Goal: Transaction & Acquisition: Book appointment/travel/reservation

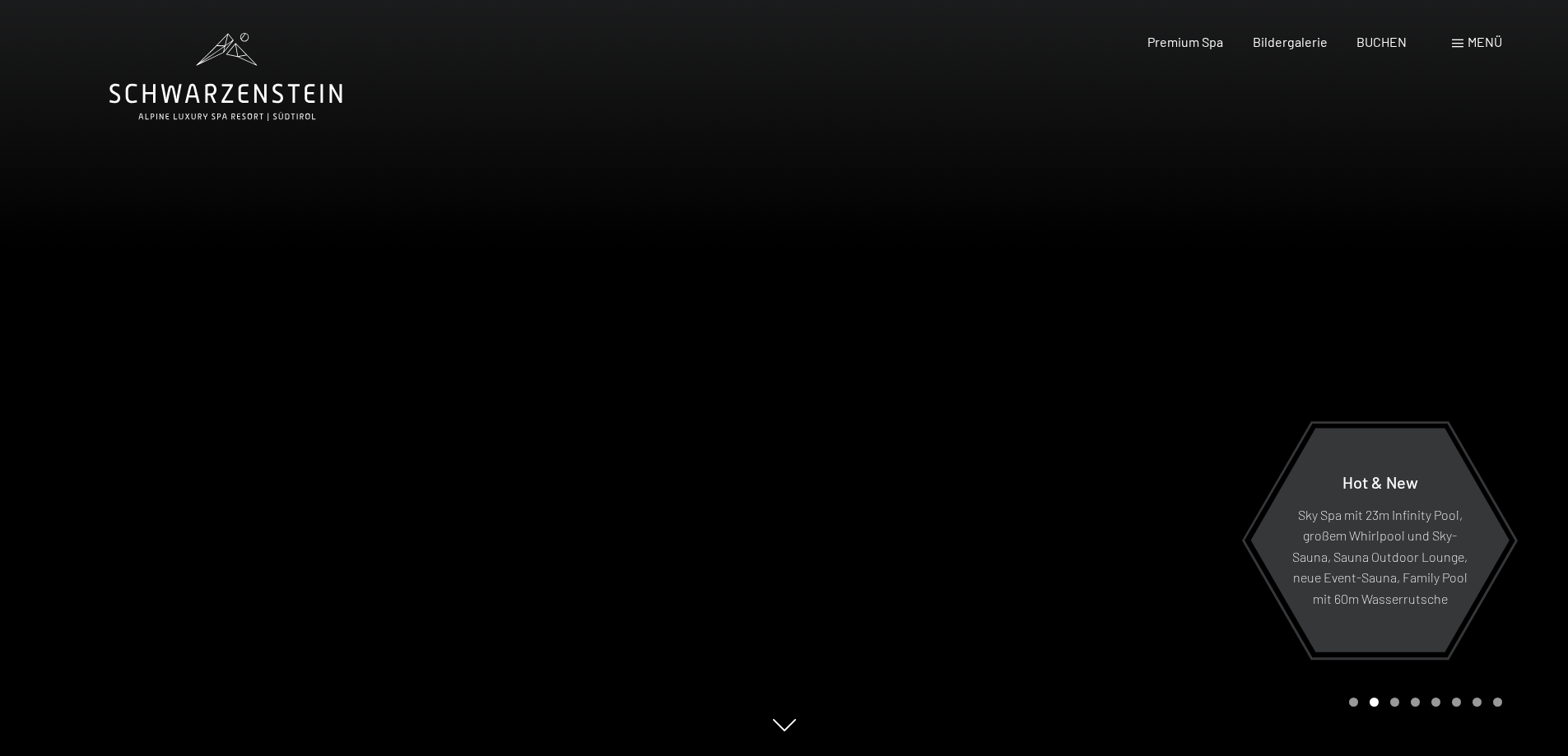
click at [1470, 36] on span "Menü" at bounding box center [1485, 42] width 35 height 16
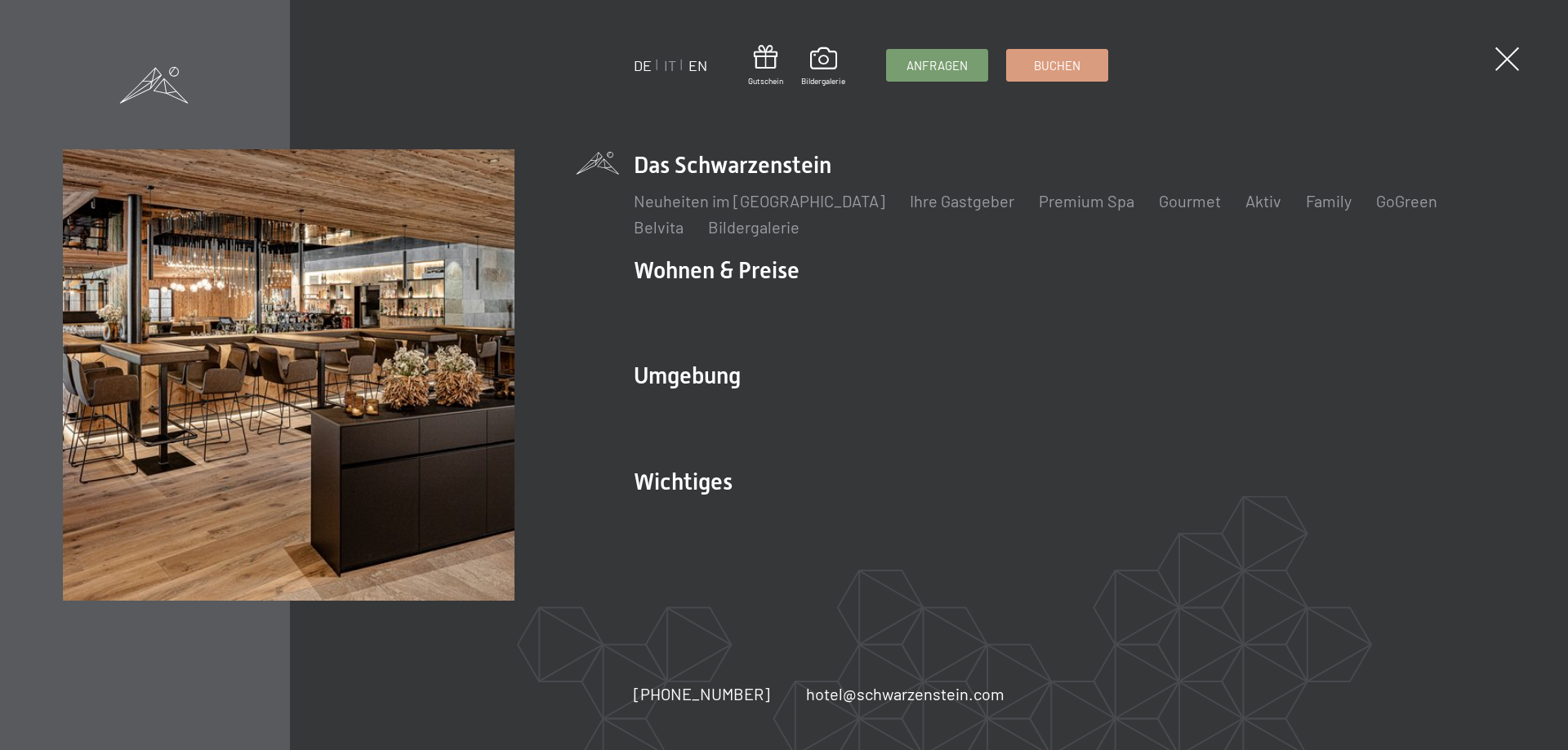
click at [706, 67] on link "EN" at bounding box center [697, 65] width 19 height 18
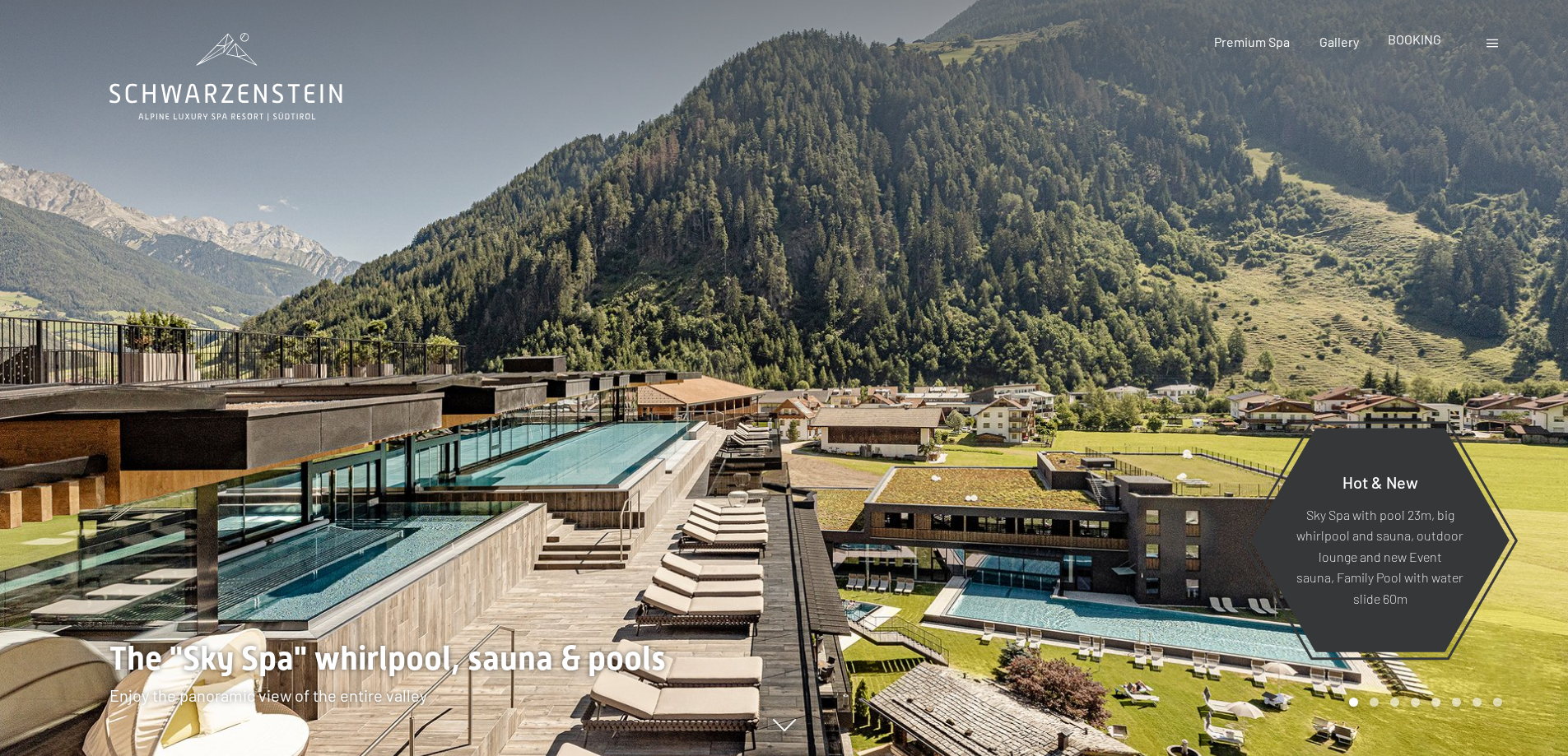
click at [1422, 47] on div "BOOKING" at bounding box center [1414, 40] width 53 height 18
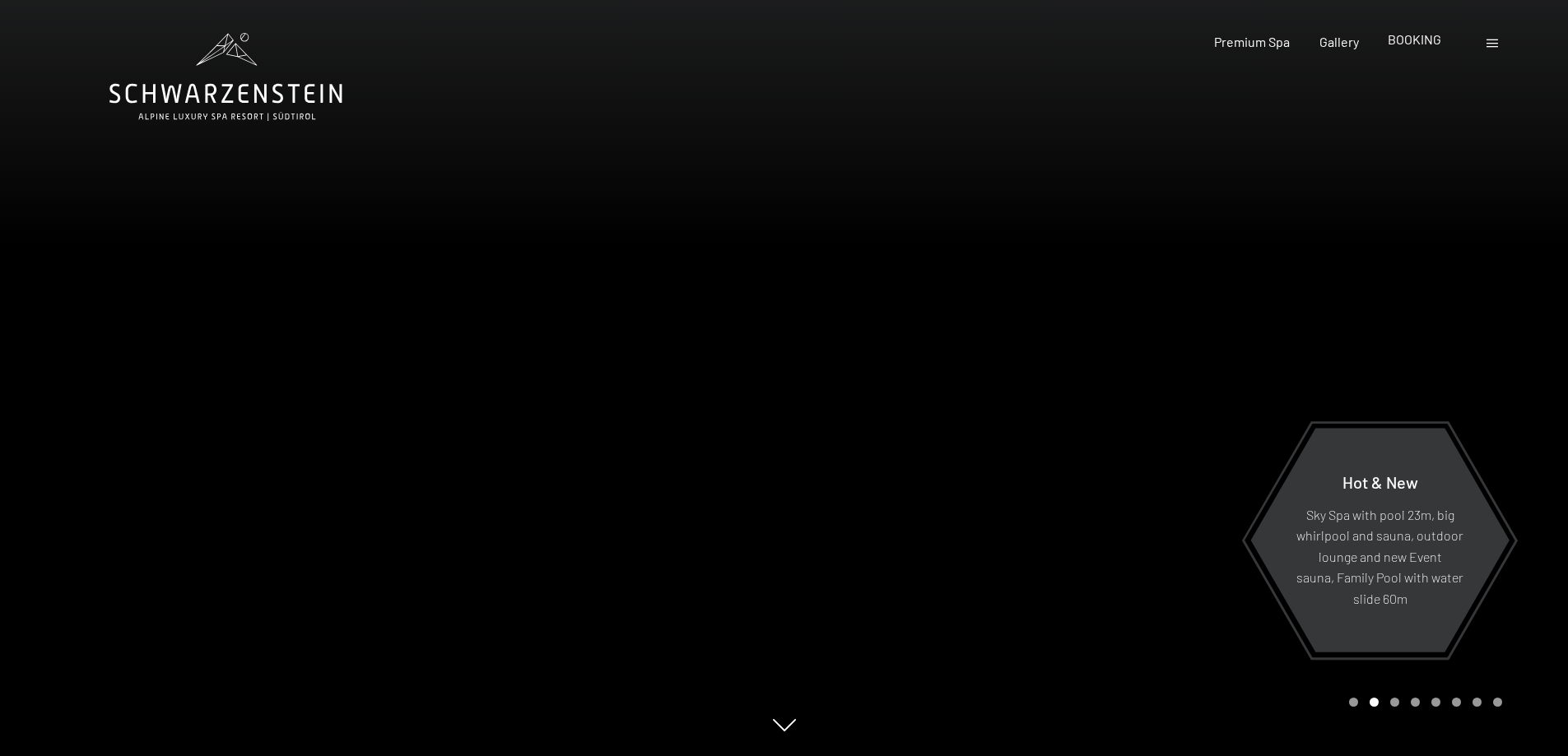
click at [1391, 40] on span "BOOKING" at bounding box center [1414, 39] width 53 height 16
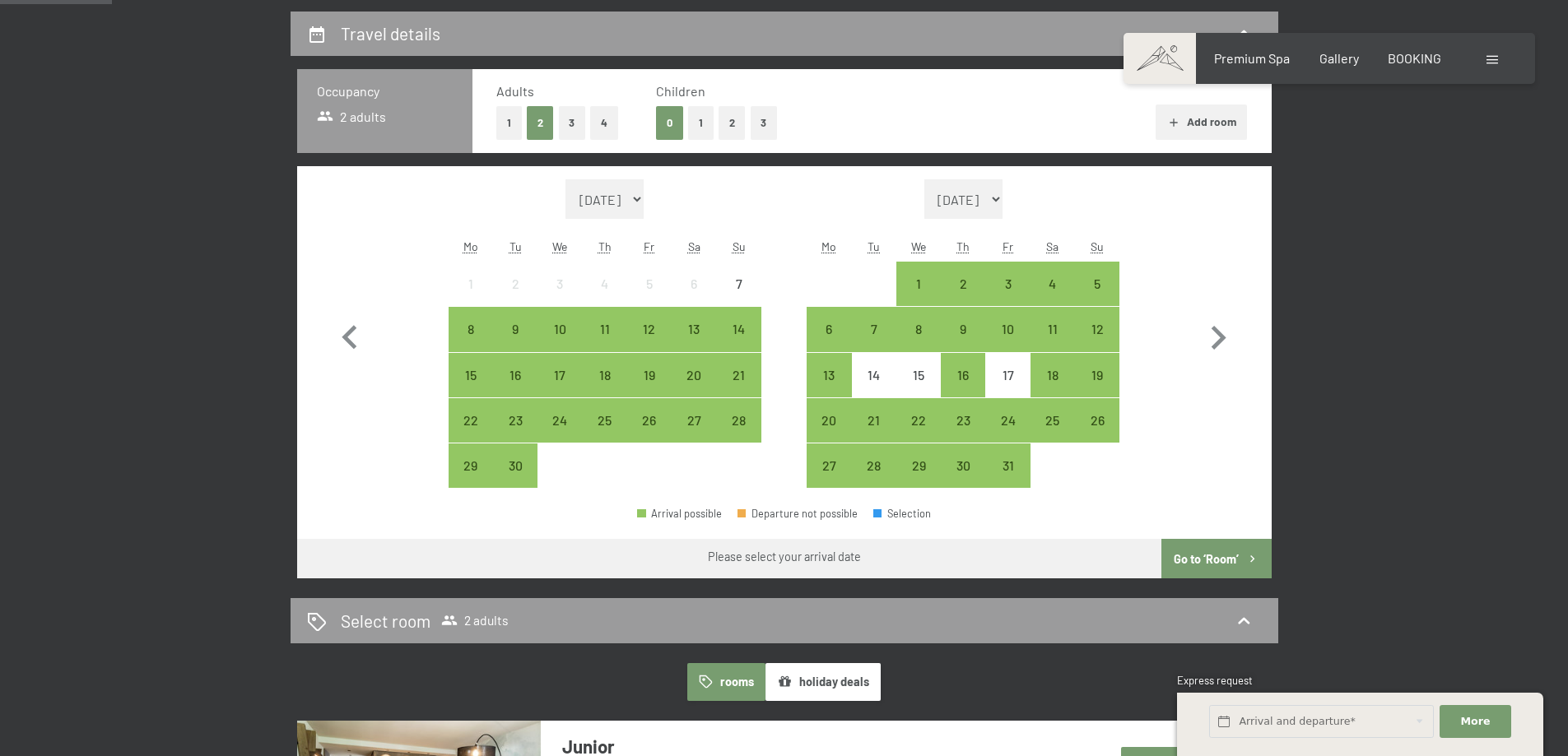
scroll to position [428, 0]
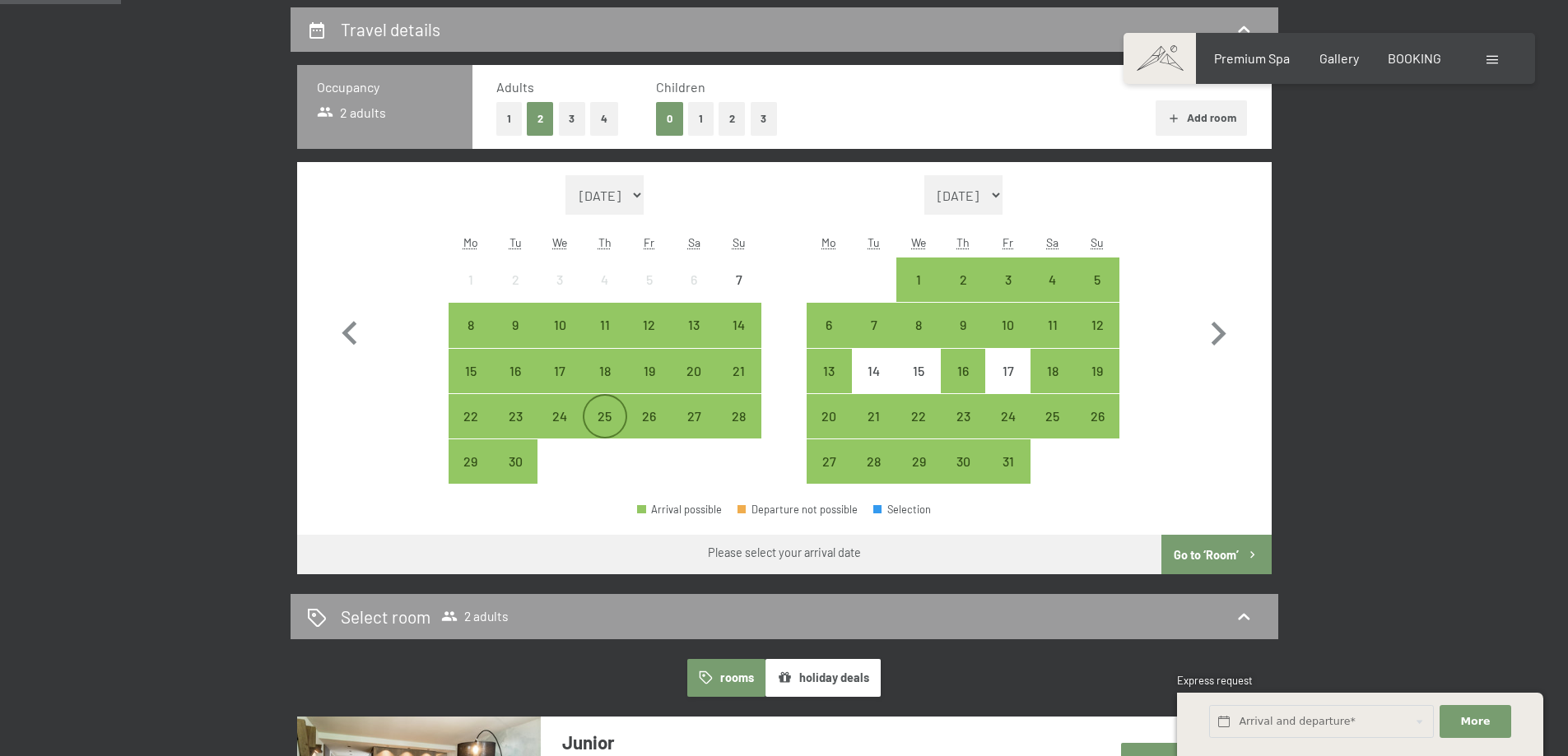
click at [608, 431] on div "25" at bounding box center [605, 430] width 41 height 41
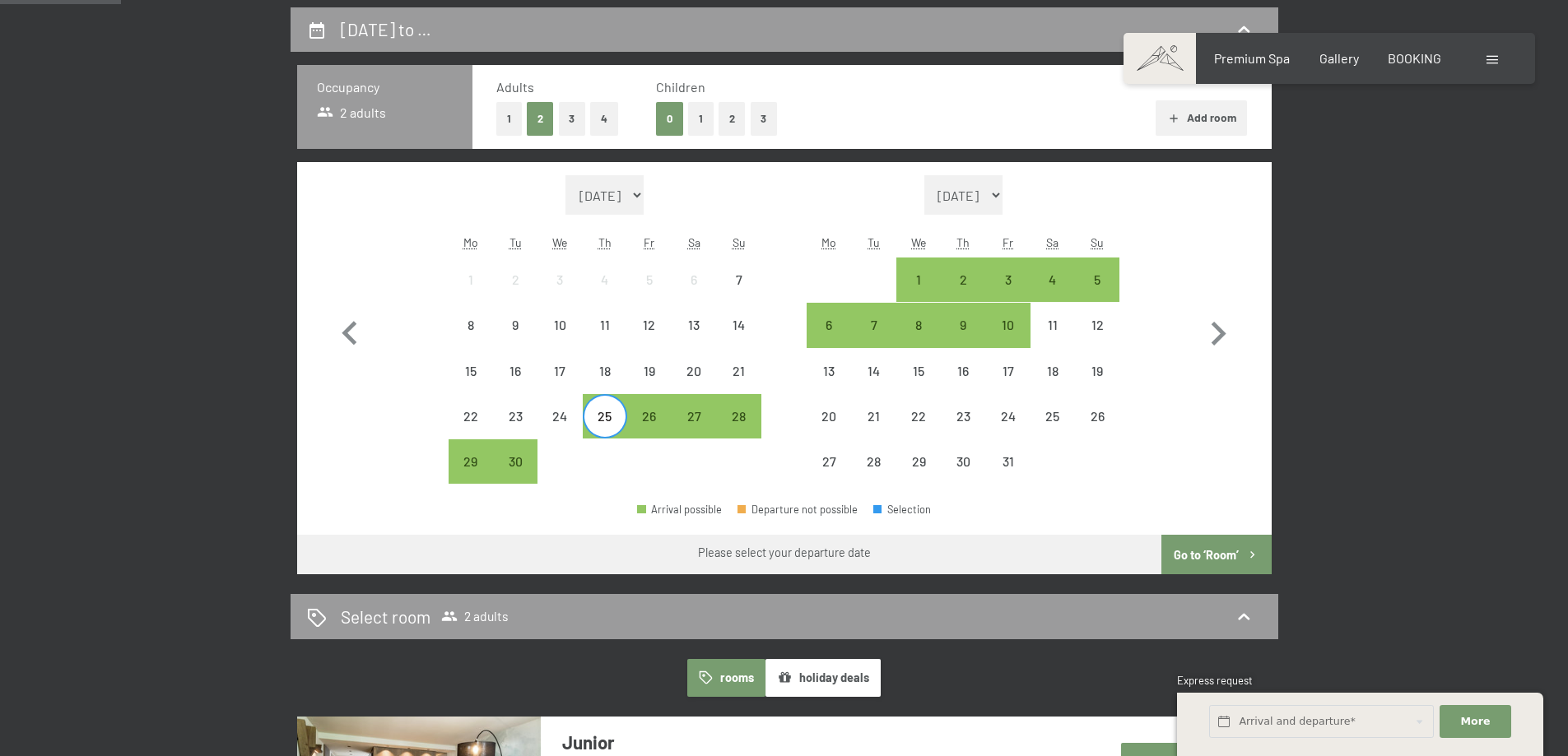
click at [647, 425] on span "Consent to marketing activities*" at bounding box center [719, 426] width 186 height 17
click at [618, 425] on input "Consent to marketing activities*" at bounding box center [610, 426] width 17 height 17
click at [647, 425] on span "Consent to marketing activities*" at bounding box center [719, 426] width 186 height 17
click at [618, 425] on input "Consent to marketing activities*" at bounding box center [610, 426] width 17 height 17
click at [648, 418] on span "Consent to marketing activities*" at bounding box center [719, 426] width 186 height 17
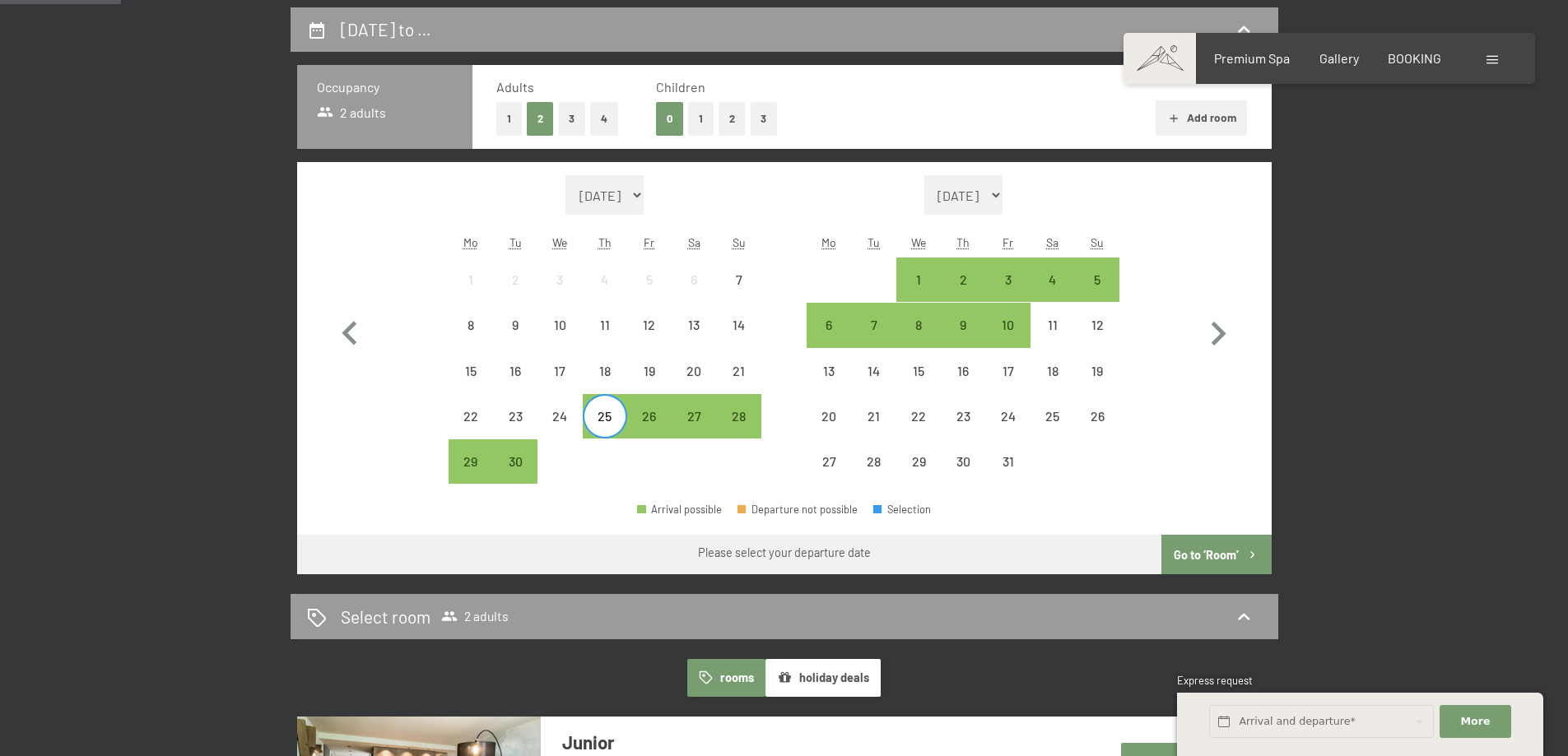
click at [618, 418] on input "Consent to marketing activities*" at bounding box center [610, 426] width 17 height 17
click at [603, 425] on div "25" at bounding box center [605, 430] width 41 height 41
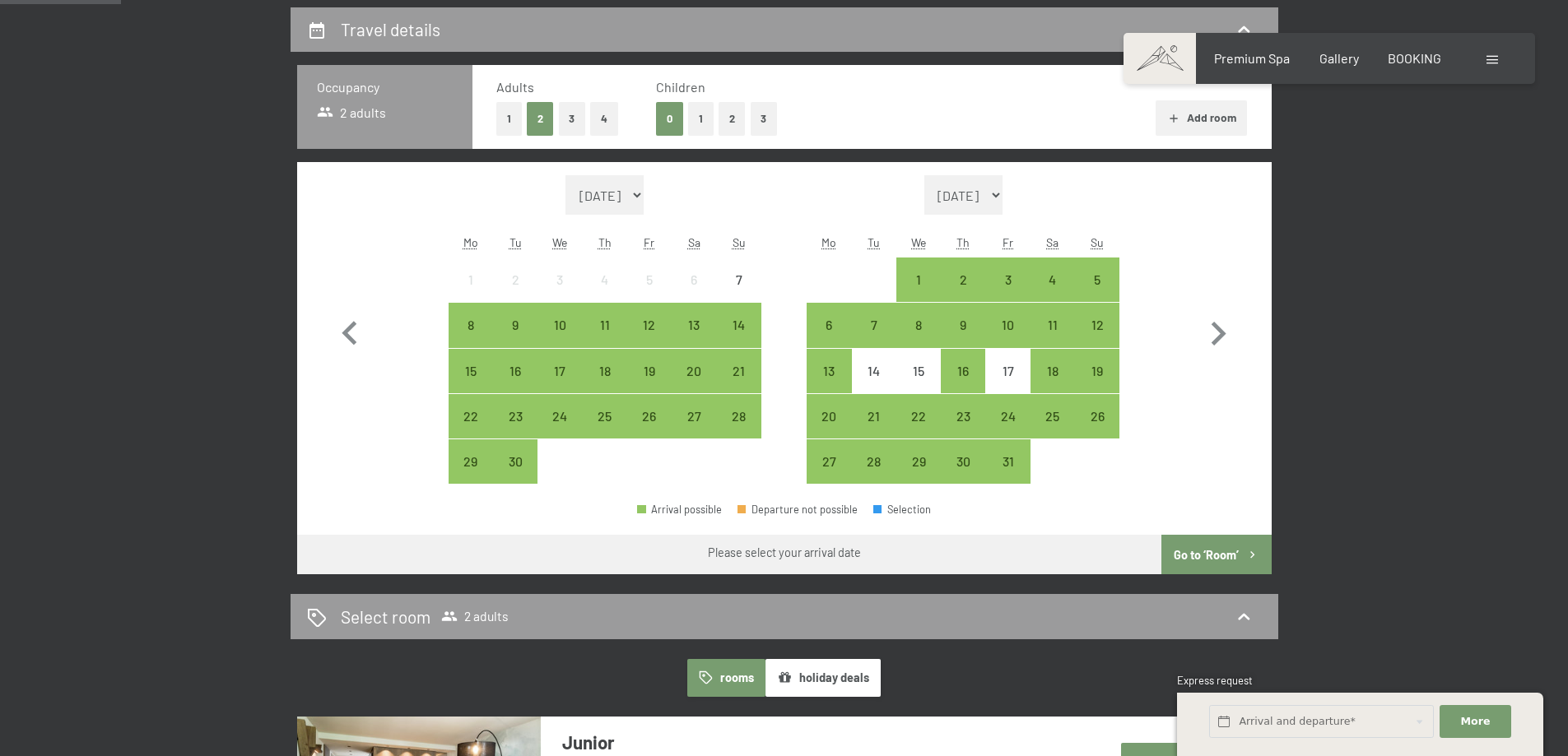
click at [728, 423] on span "Consent to marketing activities*" at bounding box center [719, 426] width 186 height 17
click at [618, 423] on input "Consent to marketing activities*" at bounding box center [610, 426] width 17 height 17
click at [655, 419] on span "Consent to marketing activities*" at bounding box center [719, 426] width 186 height 17
click at [618, 419] on input "Consent to marketing activities*" at bounding box center [610, 426] width 17 height 17
checkbox input "false"
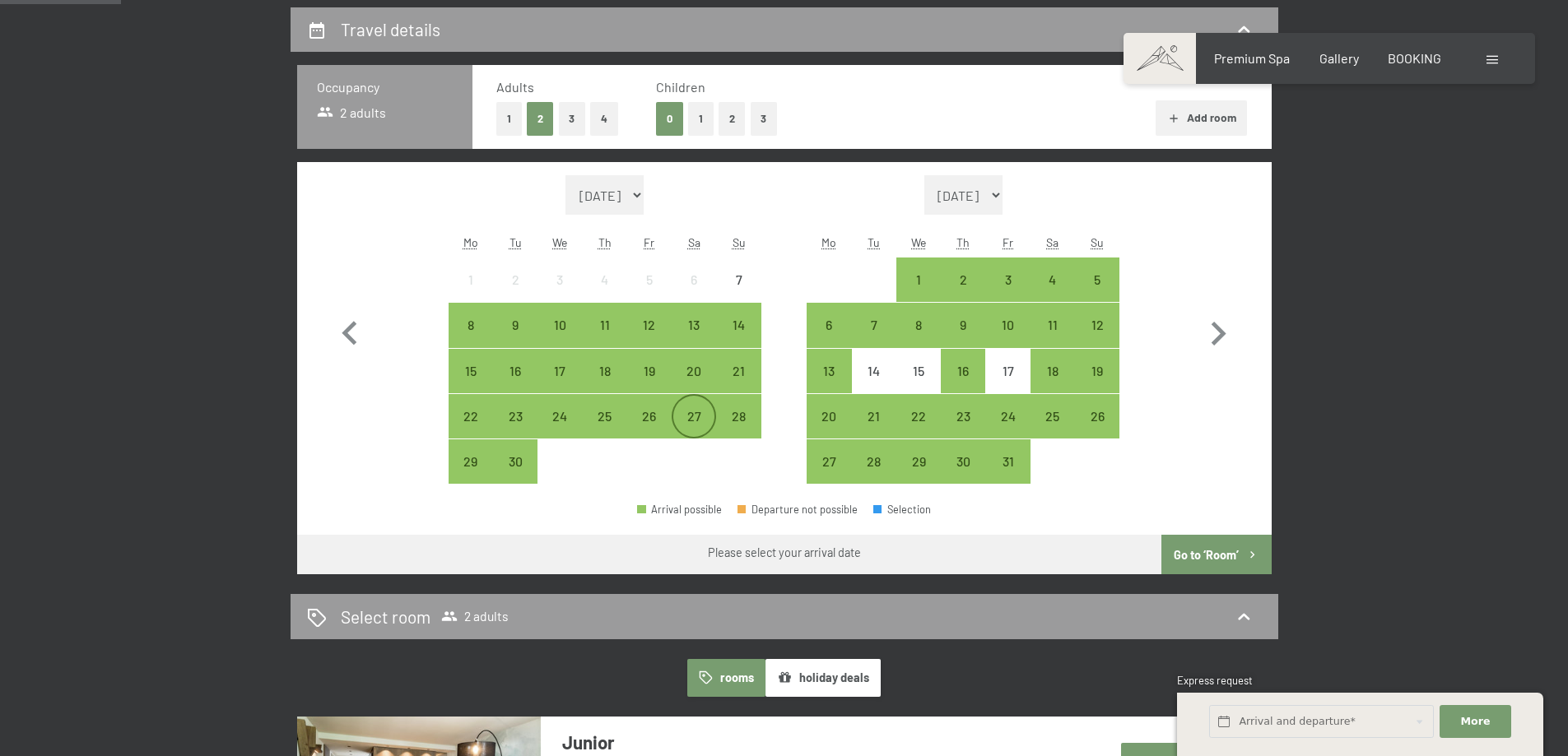
click at [706, 405] on div "27" at bounding box center [693, 415] width 41 height 41
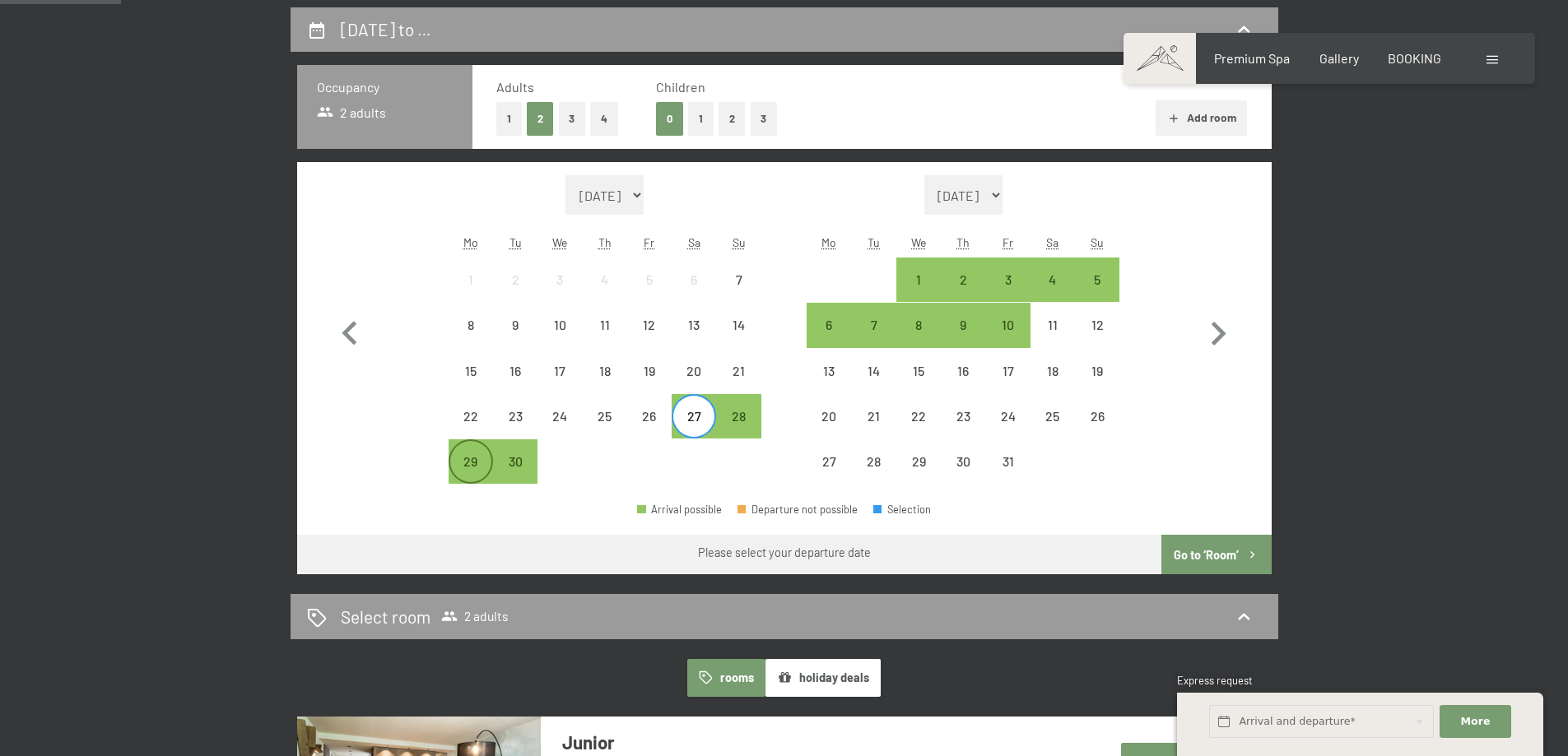
click at [472, 460] on div "29" at bounding box center [470, 475] width 41 height 41
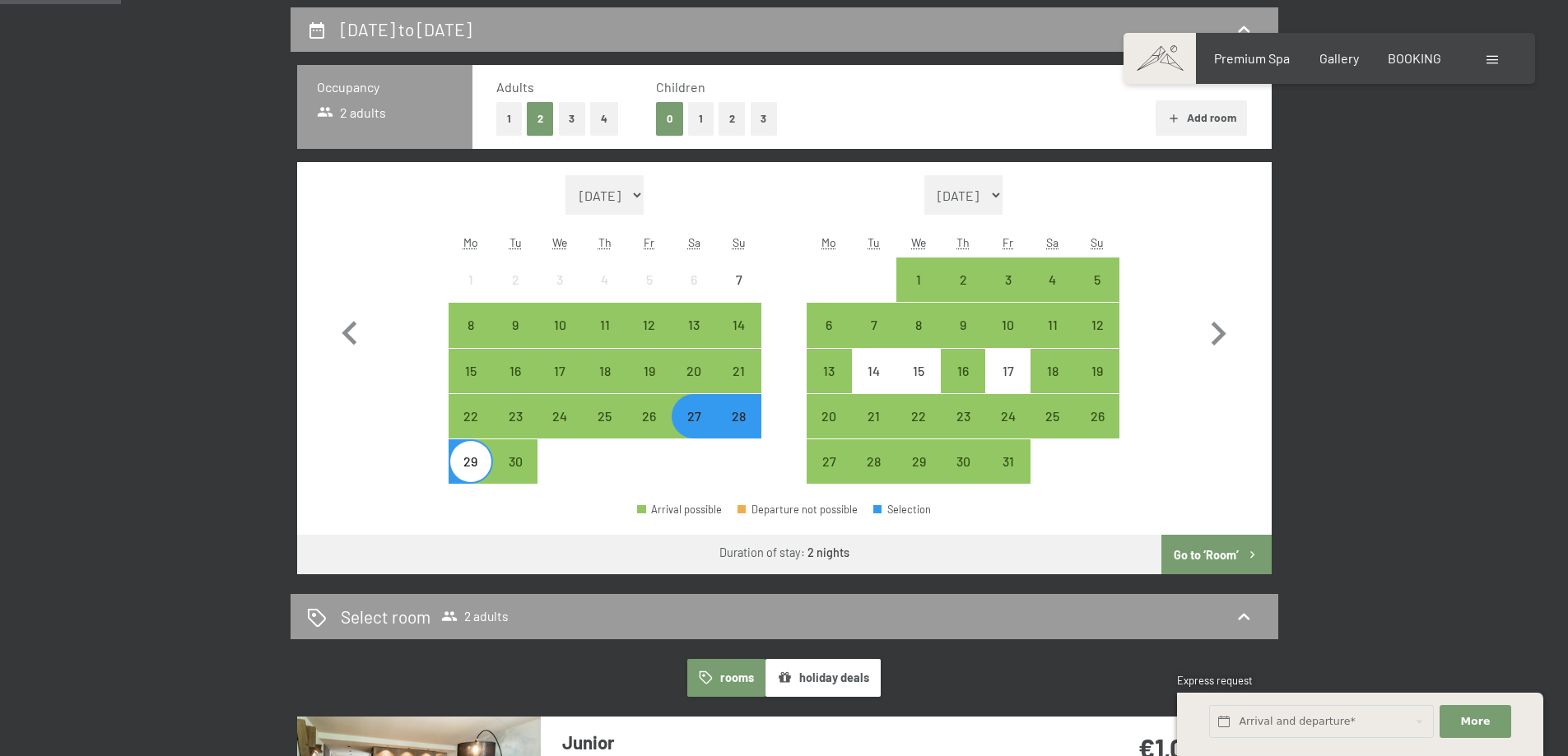
click at [1192, 563] on button "Go to ‘Room’" at bounding box center [1216, 554] width 109 height 39
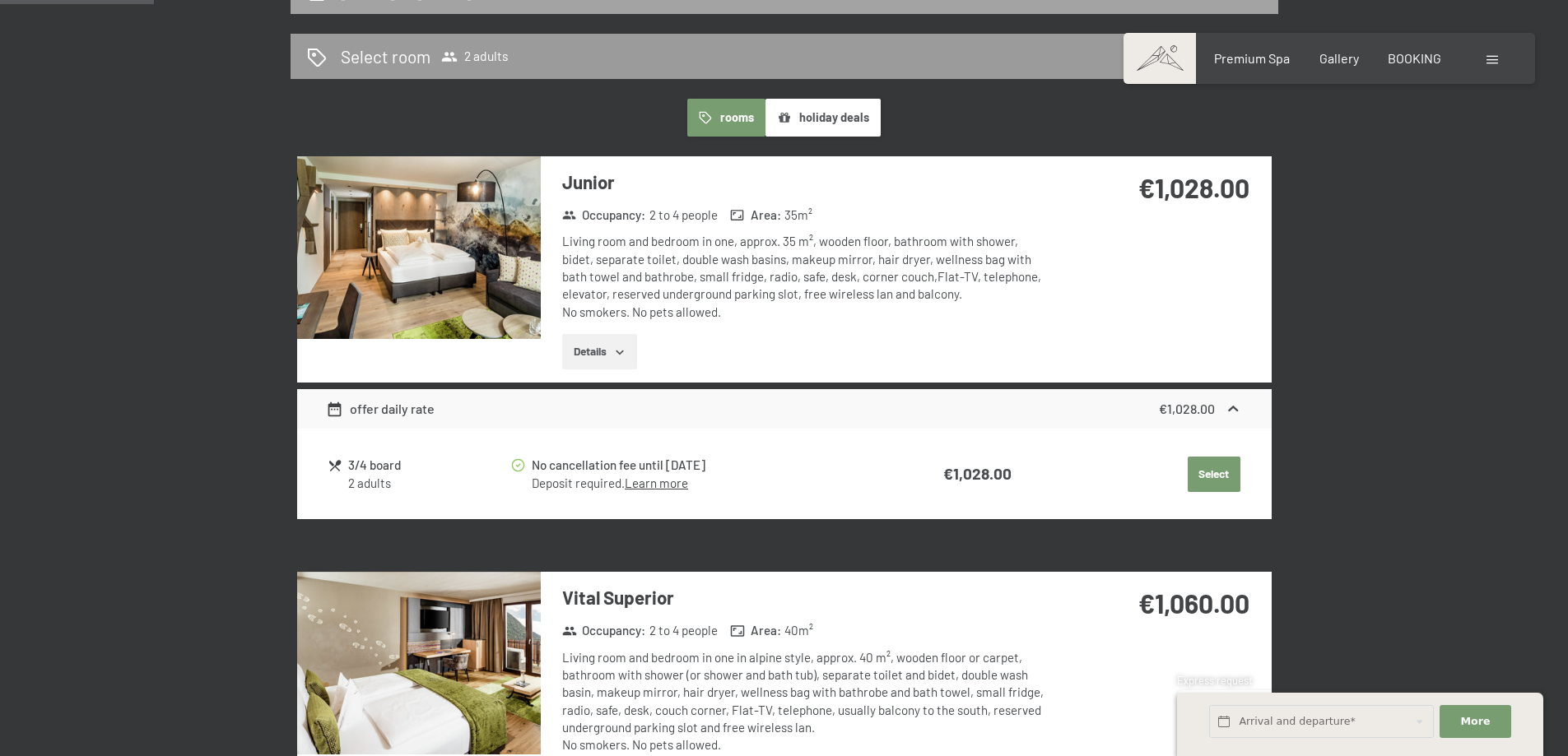
scroll to position [435, 0]
